Goal: Transaction & Acquisition: Purchase product/service

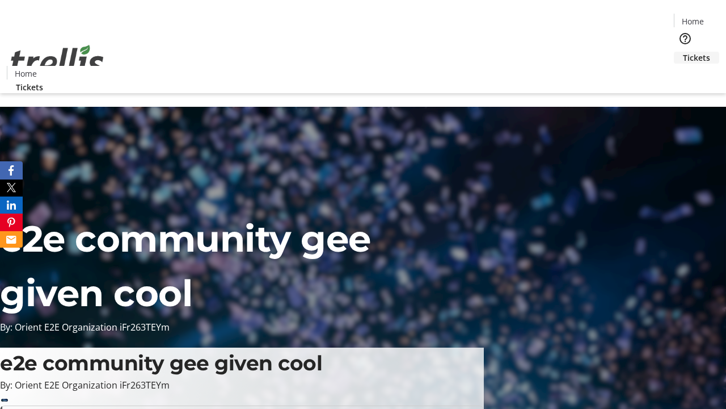
click at [683, 52] on span "Tickets" at bounding box center [696, 58] width 27 height 12
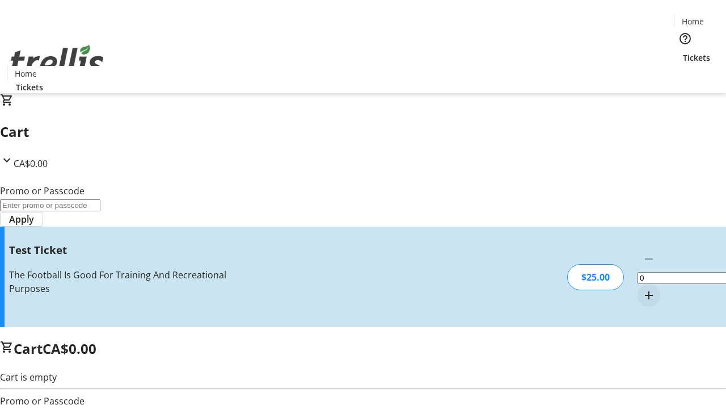
click at [642, 288] on mat-icon "Increment by one" at bounding box center [649, 295] width 14 height 14
type input "1"
